Goal: Task Accomplishment & Management: Manage account settings

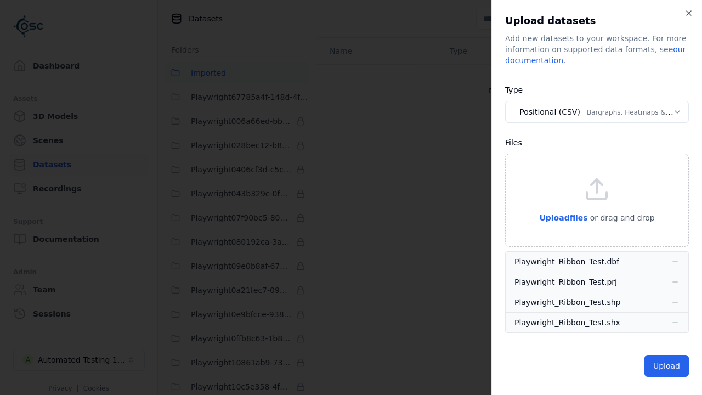
click at [597, 112] on button "Positional (CSV) Bargraphs, Heatmaps & Pins" at bounding box center [597, 112] width 184 height 22
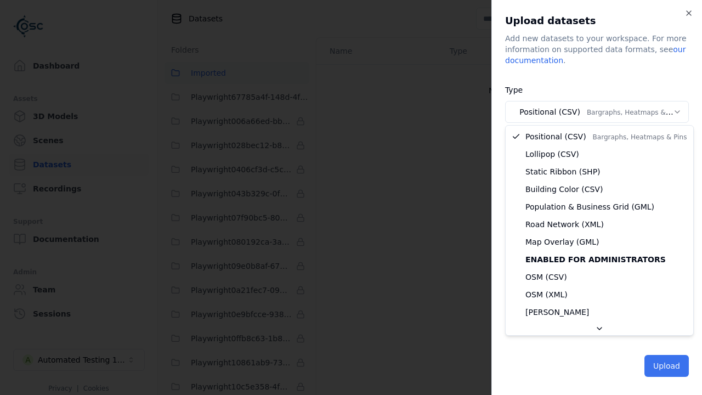
select select "*****"
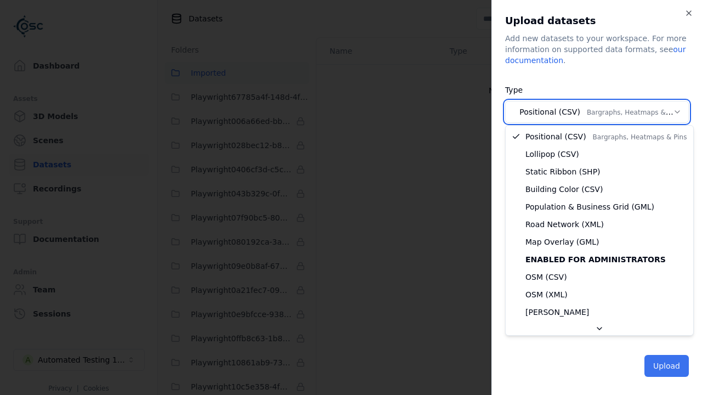
click at [668, 365] on button "Upload" at bounding box center [667, 366] width 44 height 22
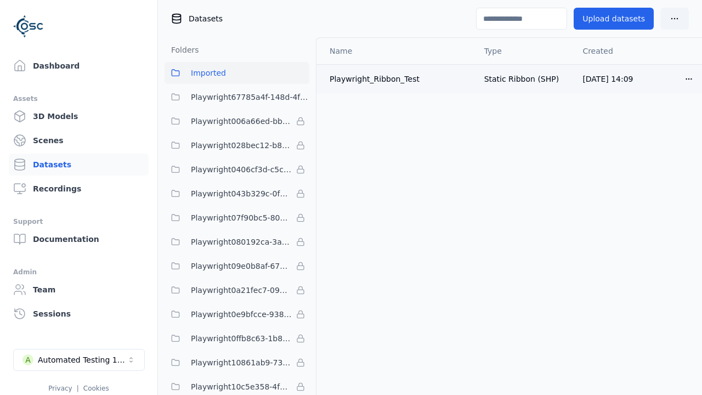
click at [693, 78] on html "Dashboard Assets 3D Models Scenes Datasets Recordings Support Documentation Adm…" at bounding box center [351, 197] width 702 height 395
click at [668, 120] on div "Delete" at bounding box center [664, 121] width 65 height 18
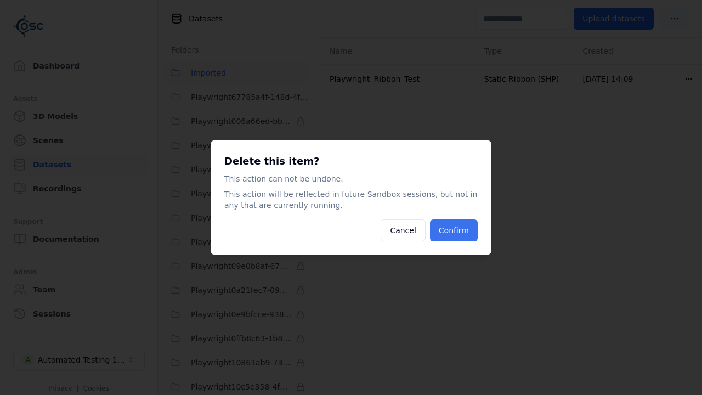
click at [459, 229] on button "Confirm" at bounding box center [454, 230] width 48 height 22
